Goal: Book appointment/travel/reservation

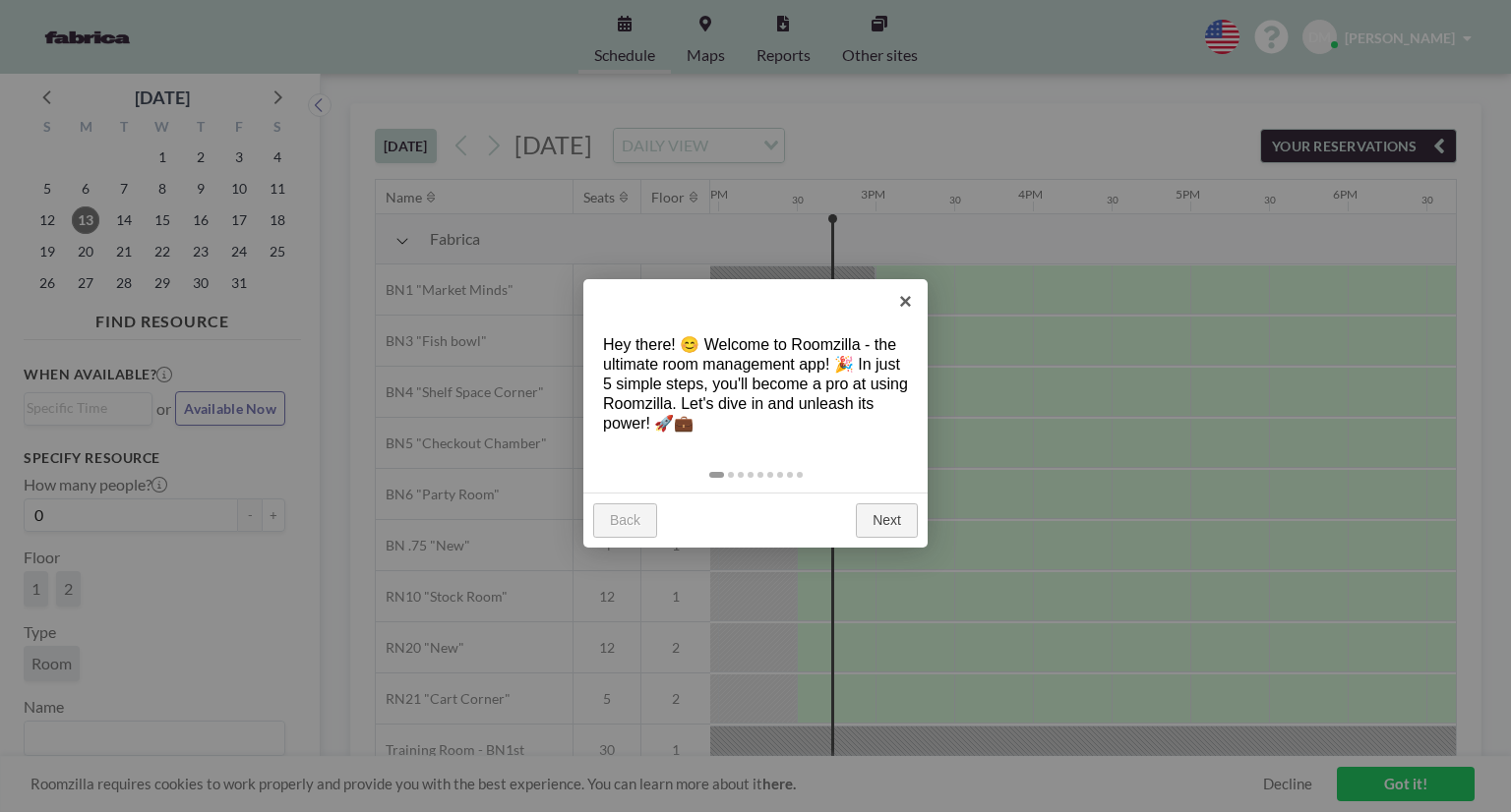
scroll to position [0, 2204]
click at [642, 523] on link "Back" at bounding box center [625, 522] width 64 height 36
click at [899, 536] on link "Next" at bounding box center [886, 522] width 62 height 36
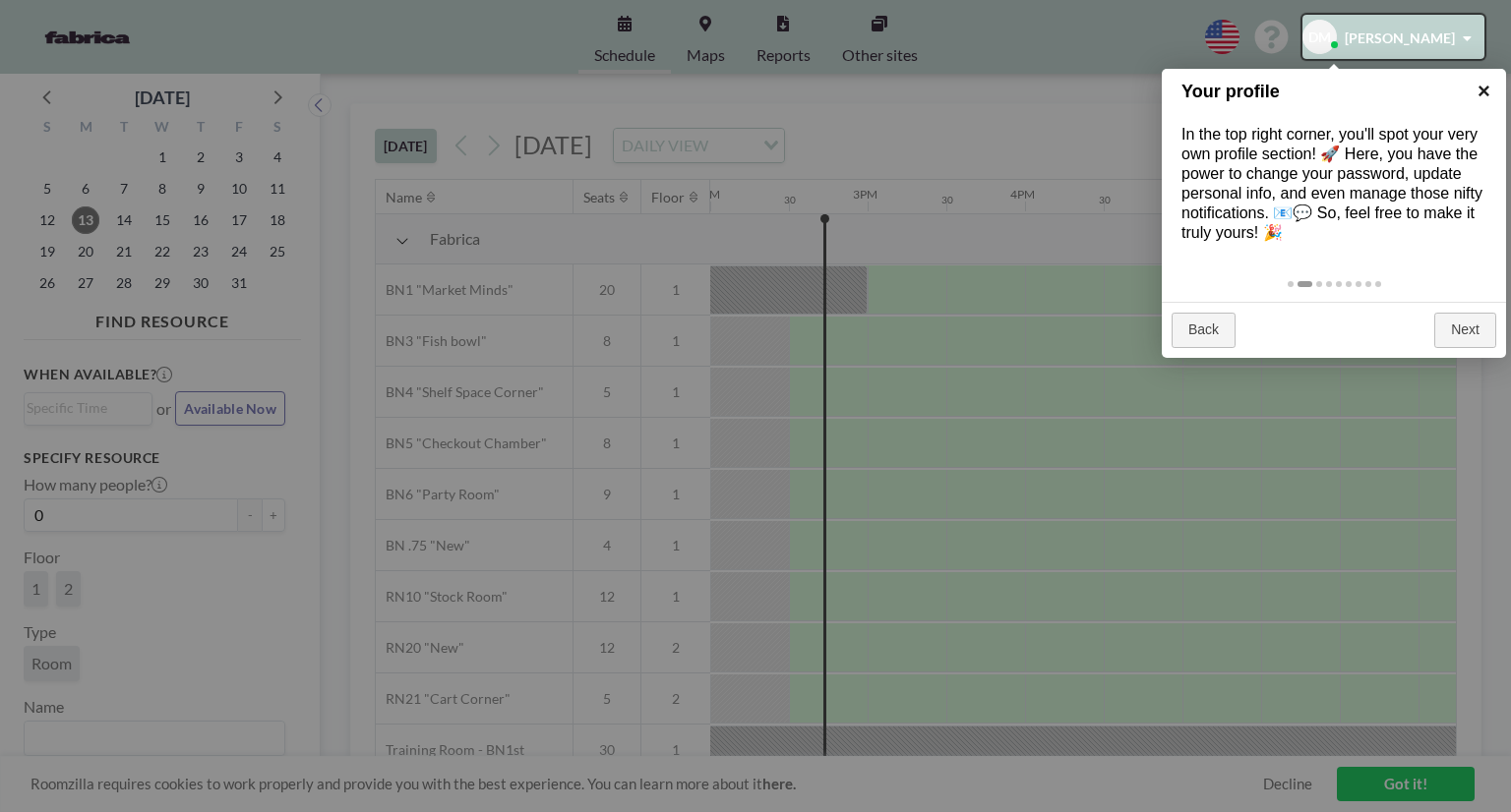
click at [1486, 87] on link "×" at bounding box center [1483, 91] width 44 height 44
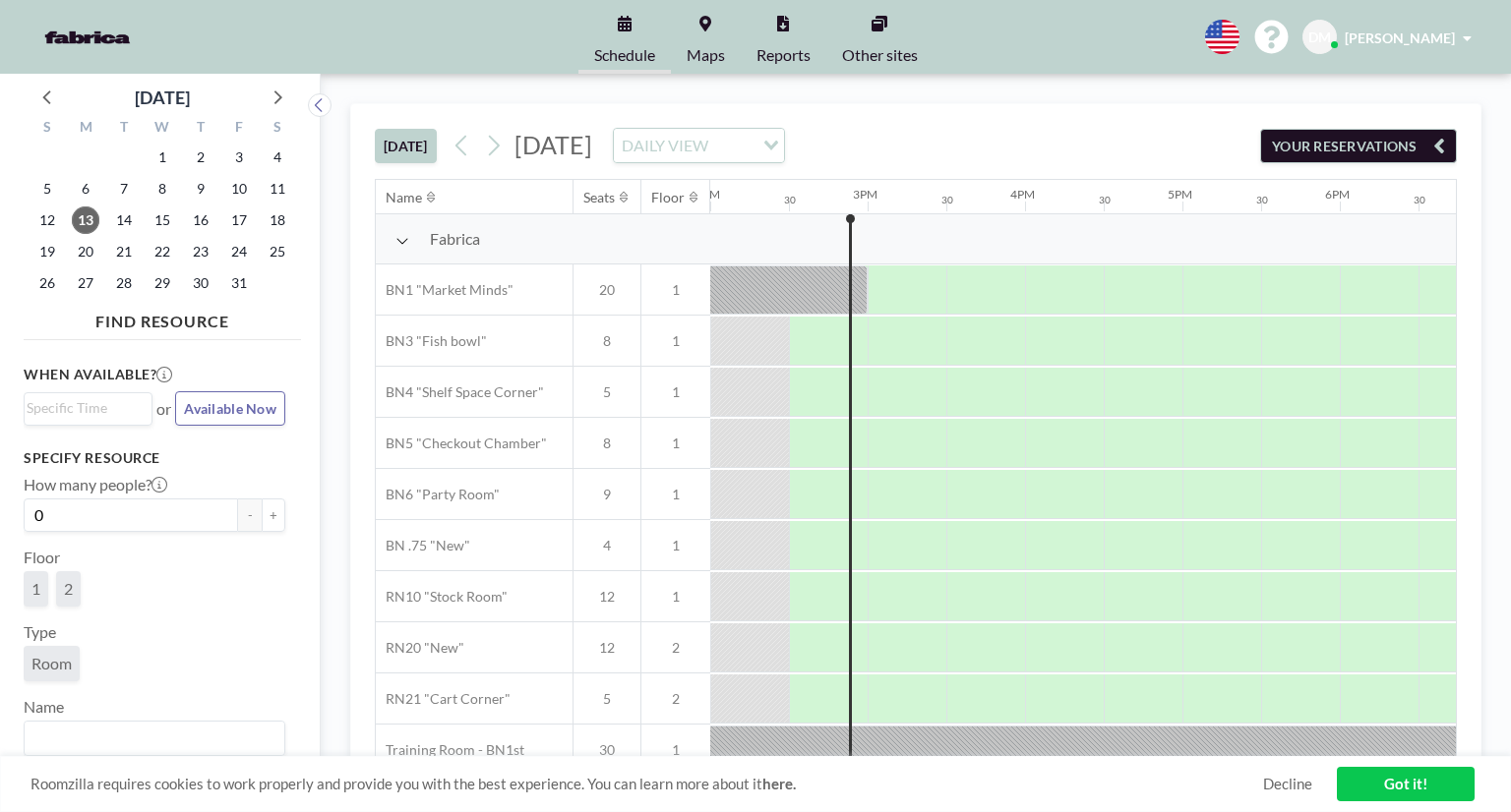
click at [705, 26] on icon at bounding box center [706, 24] width 12 height 16
